Goal: Task Accomplishment & Management: Use online tool/utility

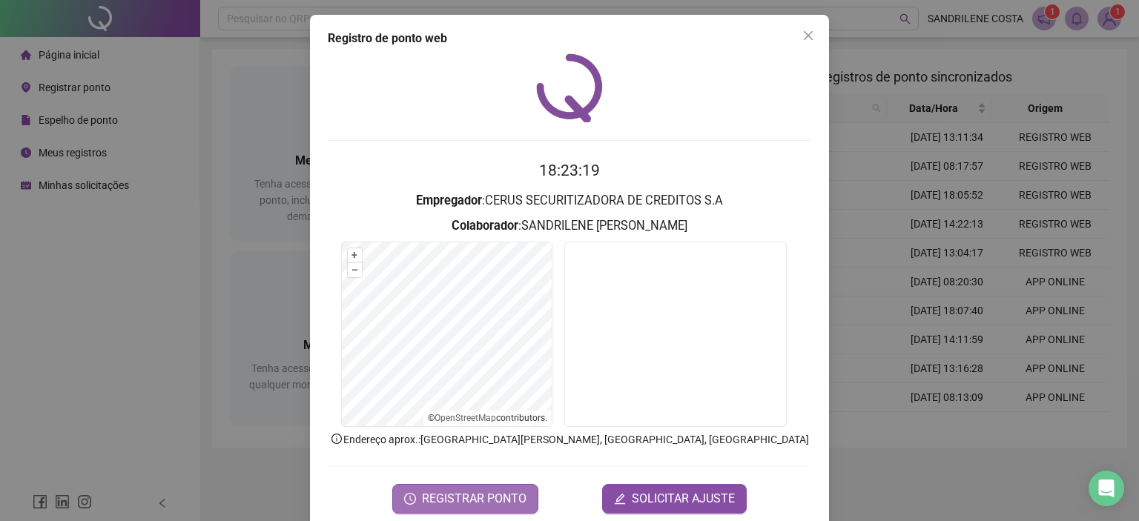
click at [491, 487] on button "REGISTRAR PONTO" at bounding box center [465, 499] width 146 height 30
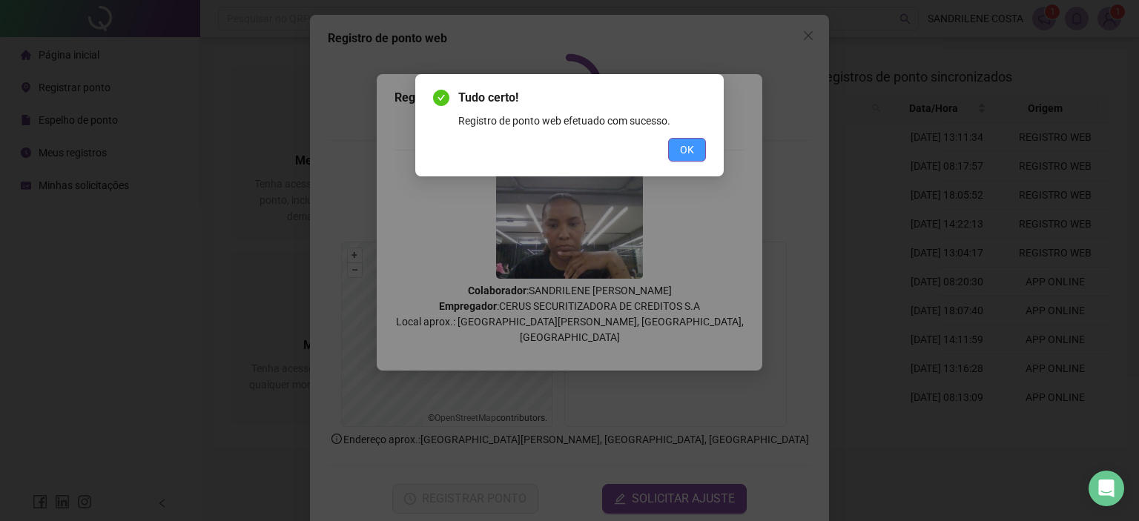
click at [697, 145] on button "OK" at bounding box center [687, 150] width 38 height 24
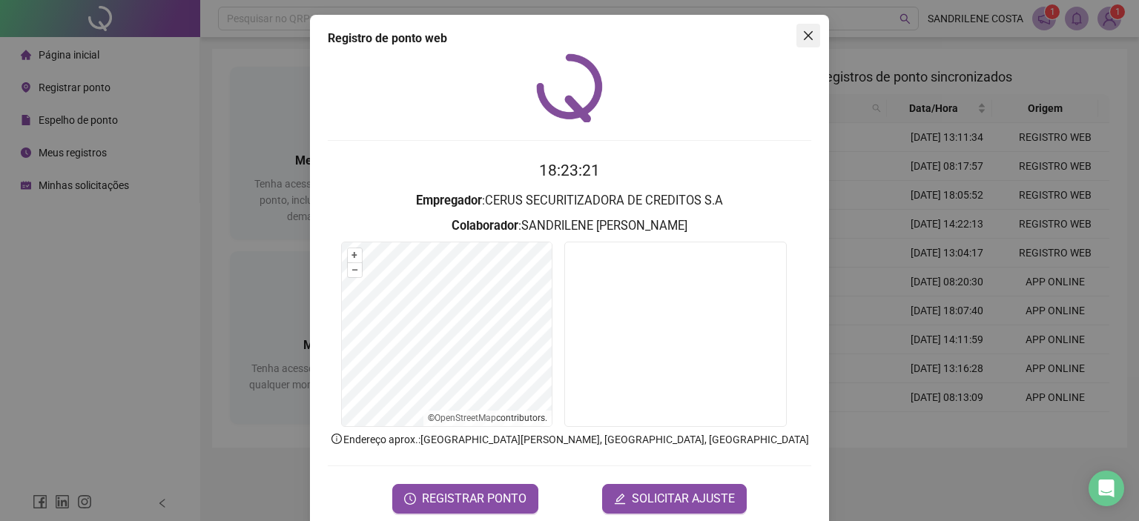
click at [804, 35] on icon "close" at bounding box center [808, 35] width 9 height 9
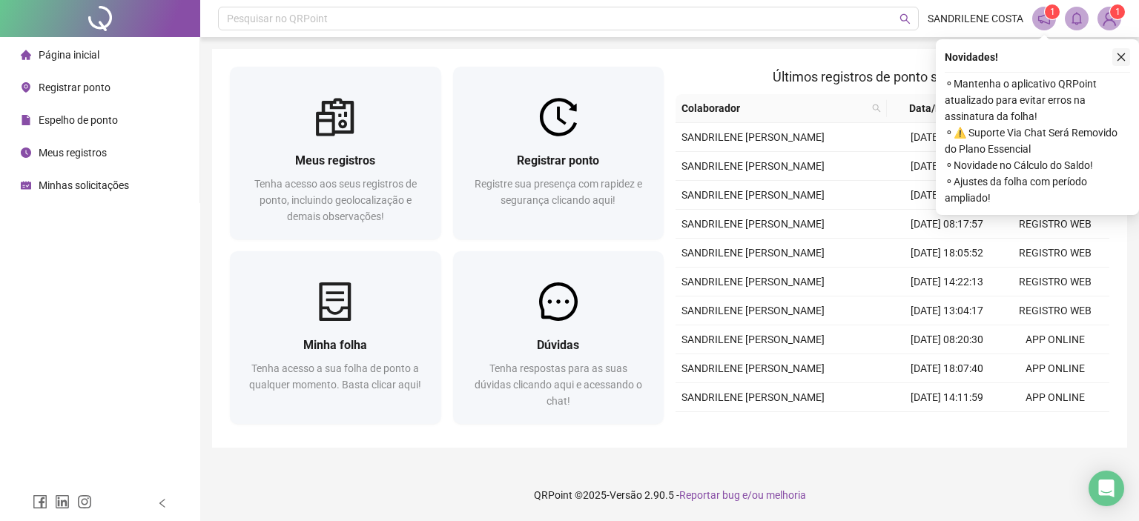
click at [1128, 56] on button "button" at bounding box center [1121, 57] width 18 height 18
